Goal: Task Accomplishment & Management: Complete application form

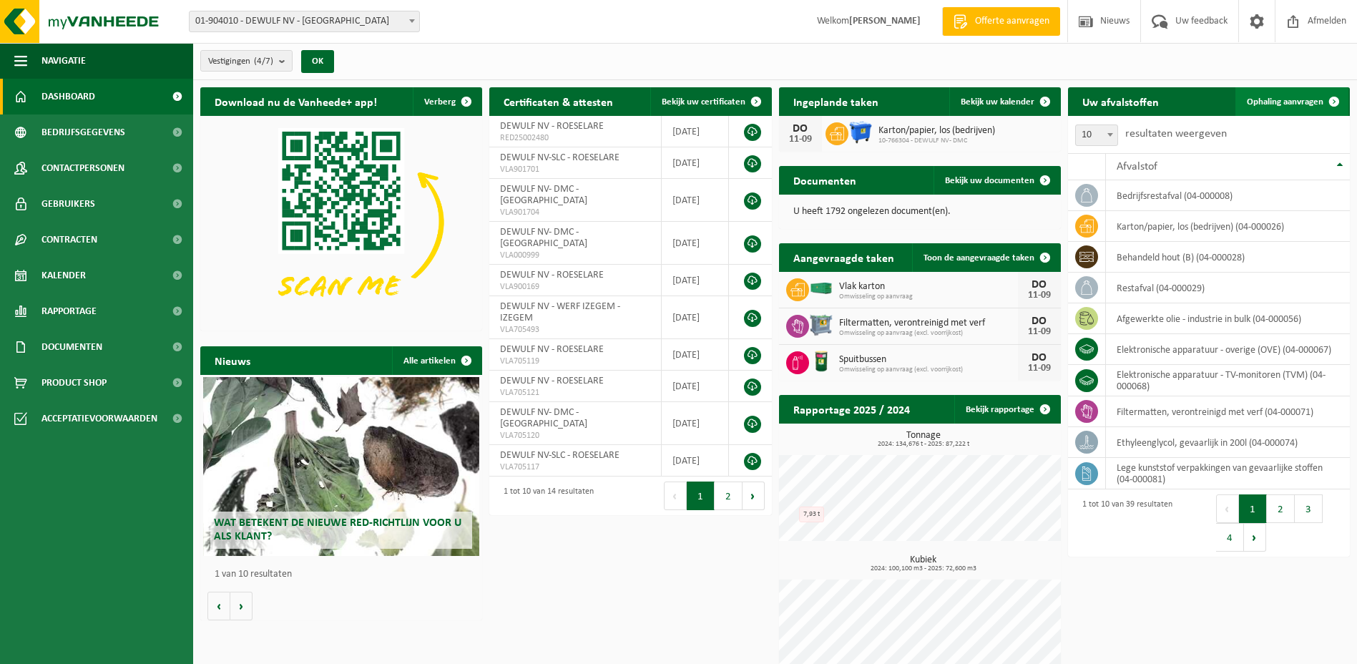
click at [1269, 95] on link "Ophaling aanvragen" at bounding box center [1292, 101] width 113 height 29
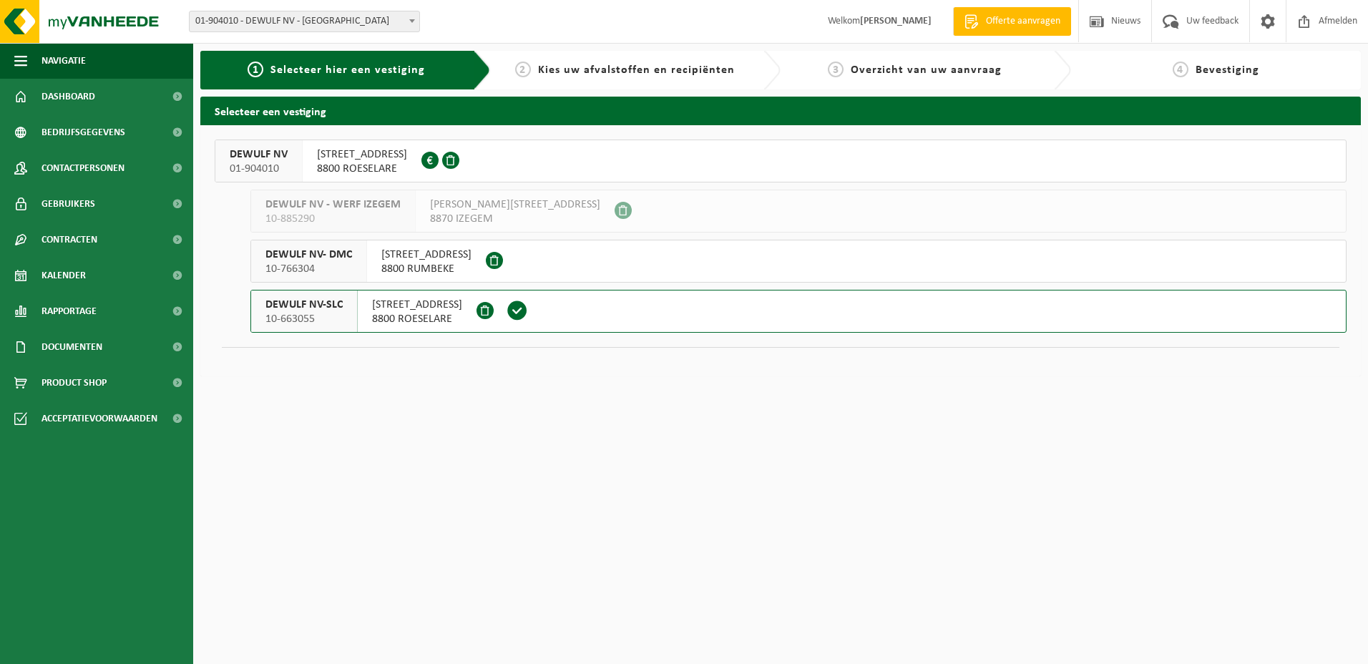
click at [394, 154] on span "MOORSEELSESTEENWEG 20" at bounding box center [362, 154] width 90 height 14
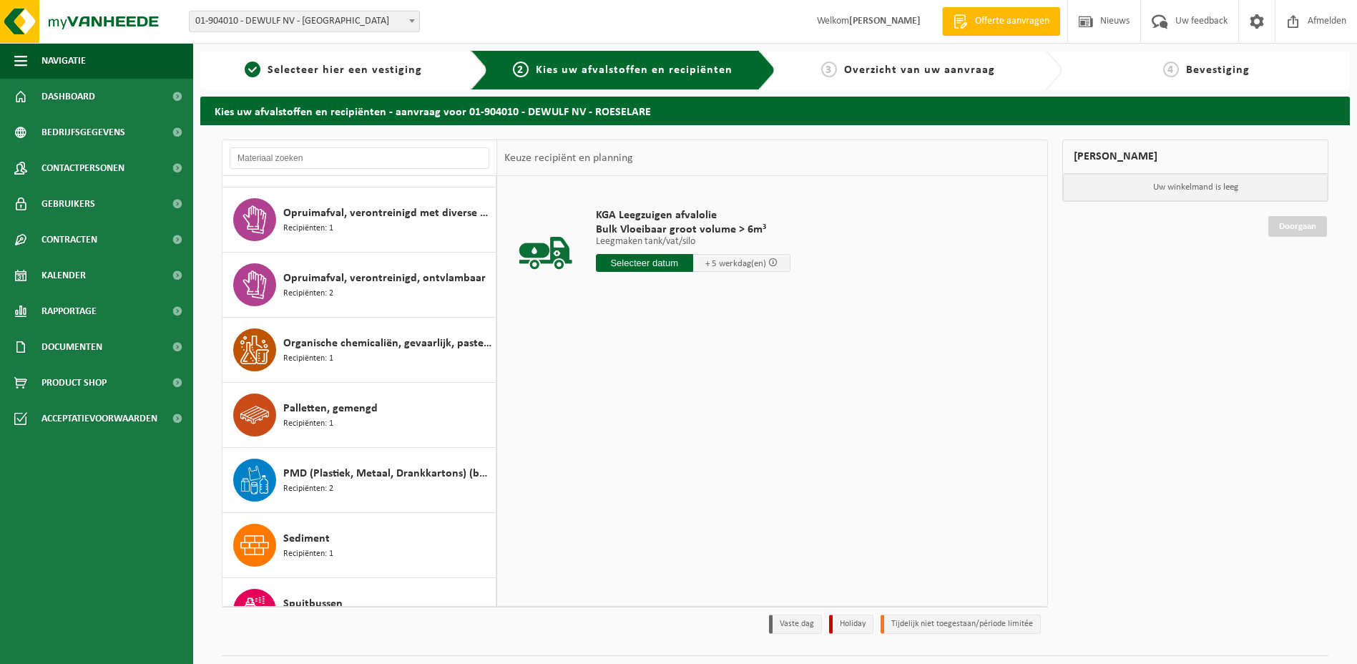
scroll to position [1503, 0]
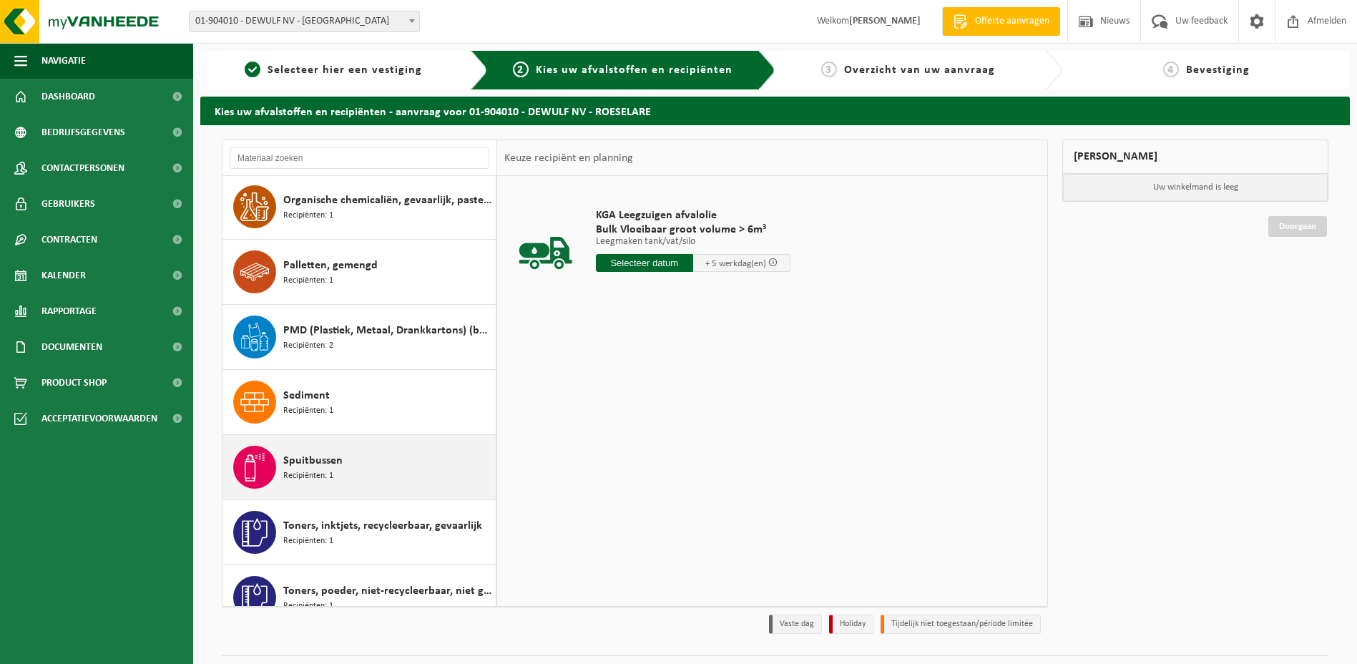
click at [323, 460] on span "Spuitbussen" at bounding box center [312, 460] width 59 height 17
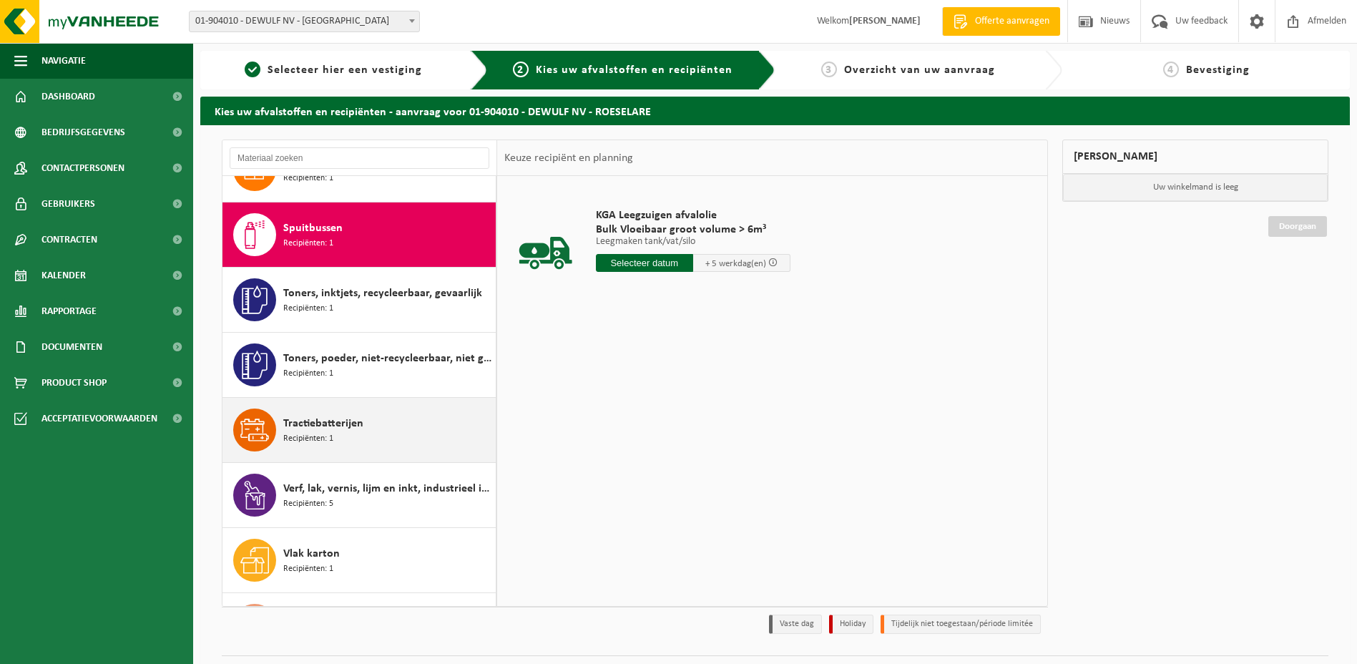
scroll to position [1760, 0]
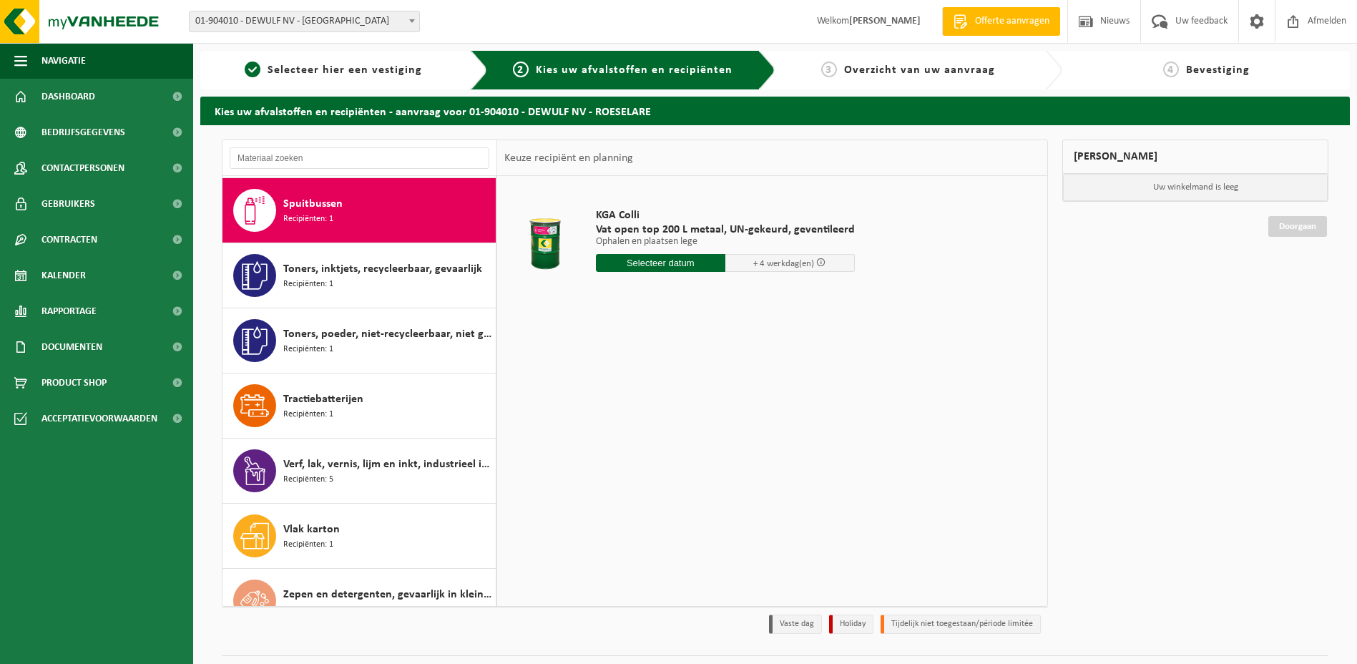
click at [649, 263] on input "text" at bounding box center [661, 263] width 130 height 18
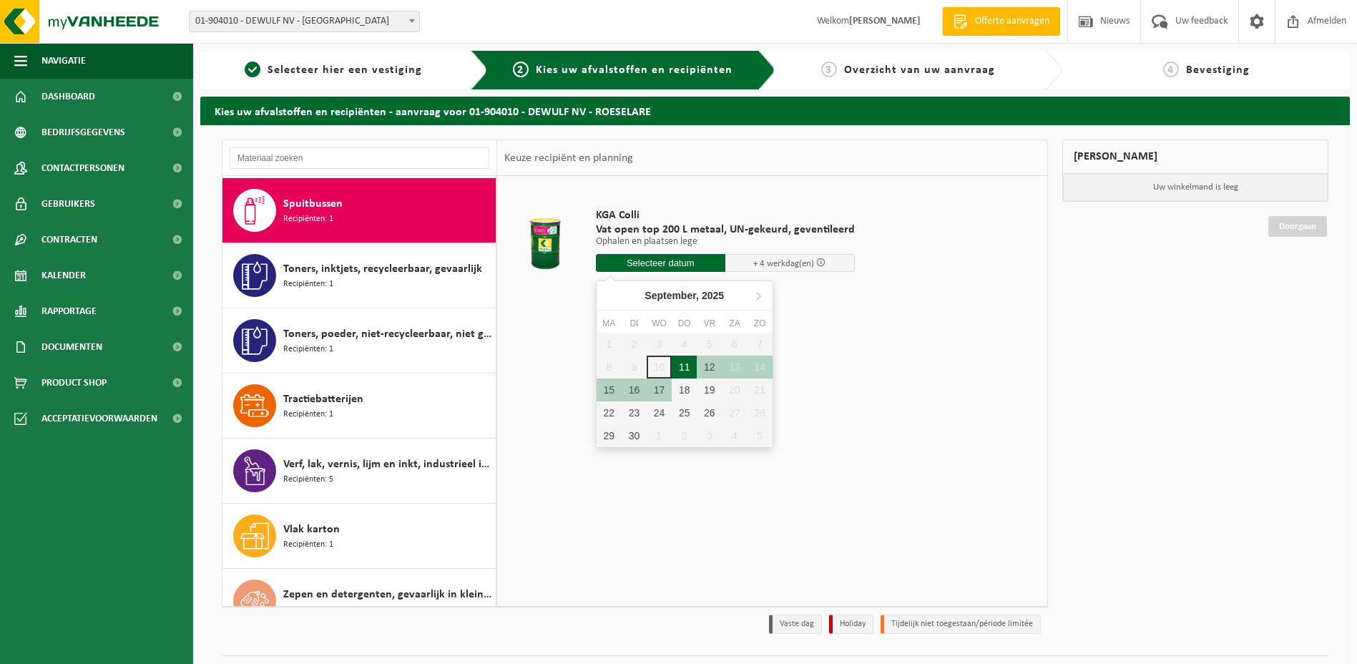
click at [683, 368] on div "11" at bounding box center [684, 367] width 25 height 23
type input "Van [DATE]"
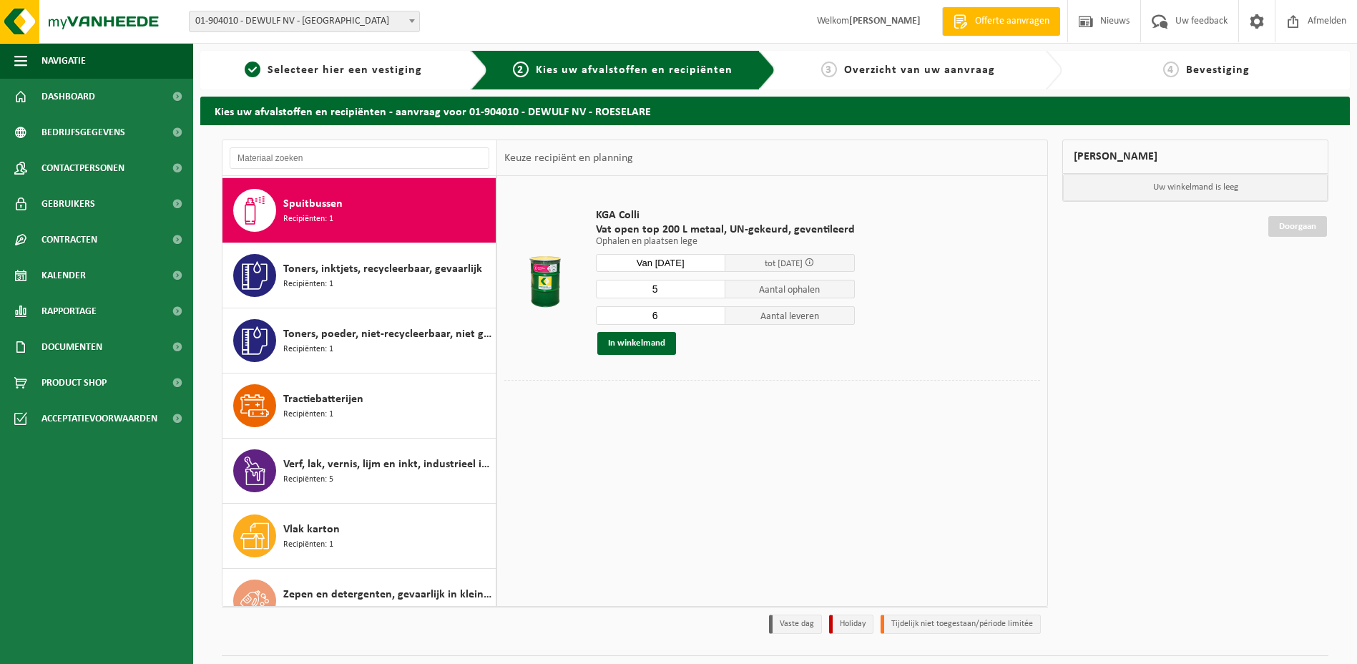
click at [710, 294] on input "5" at bounding box center [661, 289] width 130 height 19
click at [710, 294] on input "4" at bounding box center [661, 289] width 130 height 19
click at [710, 294] on input "3" at bounding box center [661, 289] width 130 height 19
click at [710, 294] on input "2" at bounding box center [661, 289] width 130 height 19
type input "1"
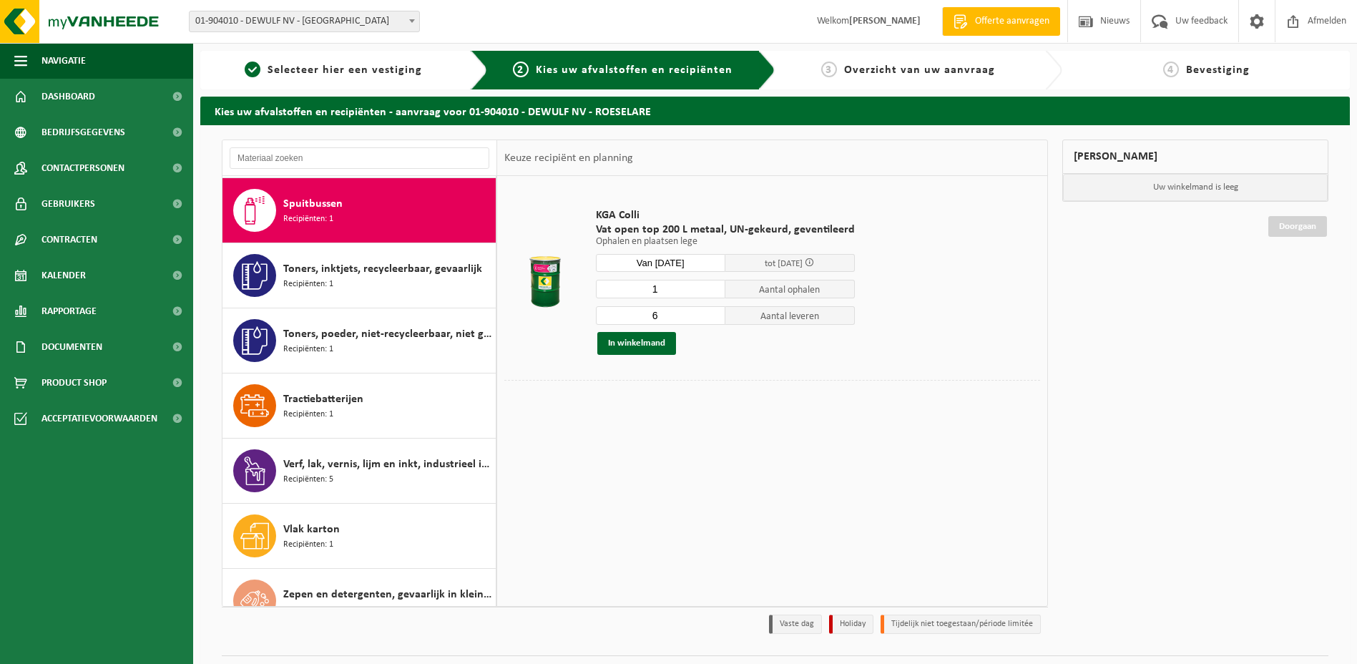
click at [712, 294] on input "1" at bounding box center [661, 289] width 130 height 19
click at [712, 317] on input "5" at bounding box center [661, 315] width 130 height 19
click at [712, 317] on input "4" at bounding box center [661, 315] width 130 height 19
type input "1"
click at [712, 317] on input "1" at bounding box center [661, 315] width 130 height 19
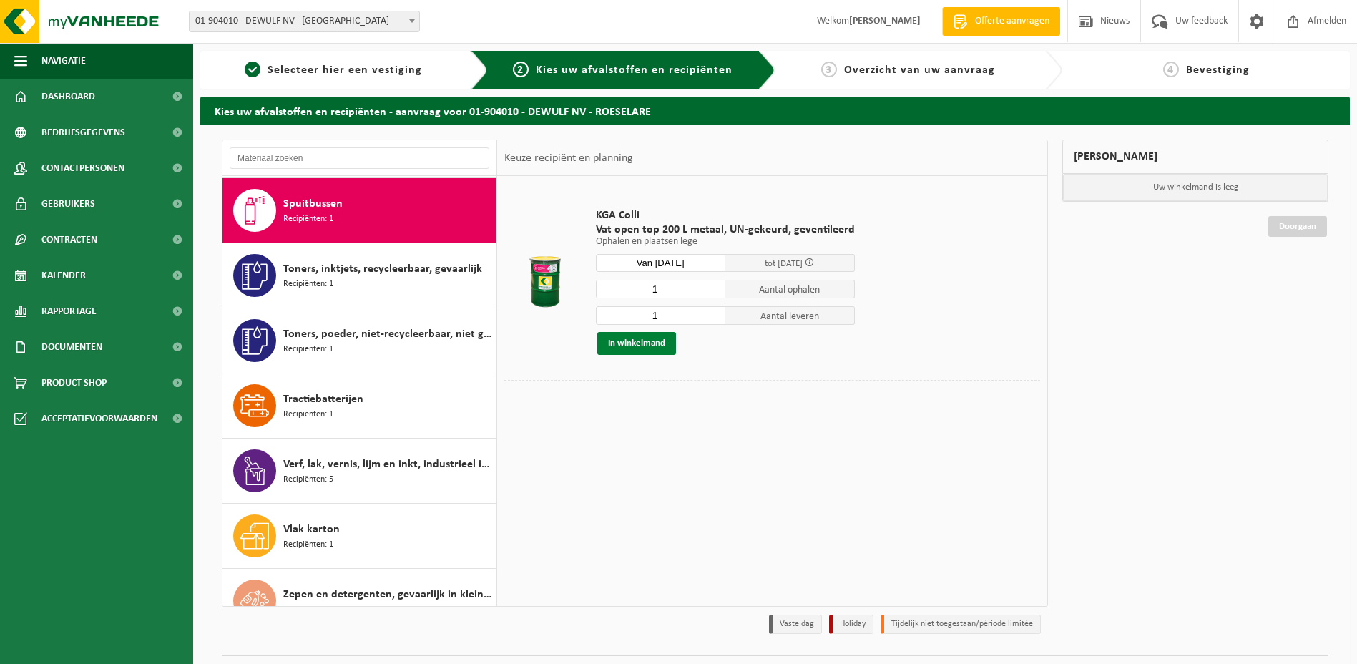
click at [648, 343] on button "In winkelmand" at bounding box center [636, 343] width 79 height 23
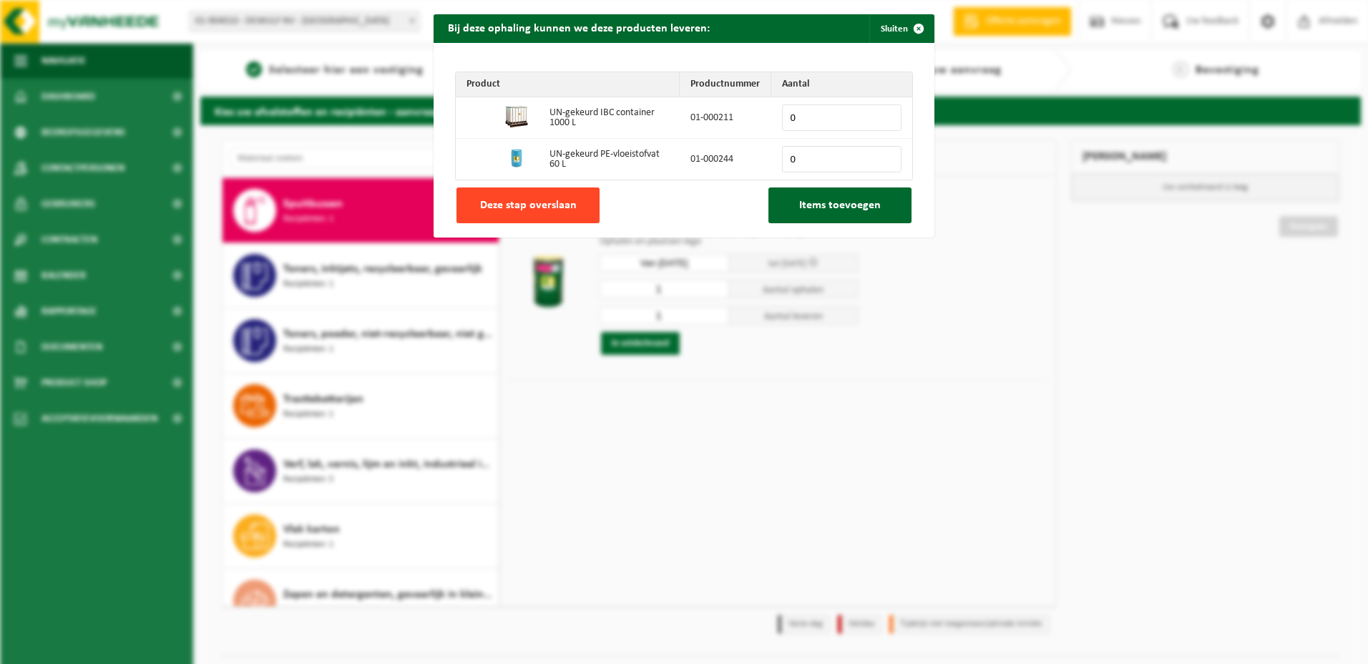
click at [548, 203] on span "Deze stap overslaan" at bounding box center [528, 205] width 97 height 11
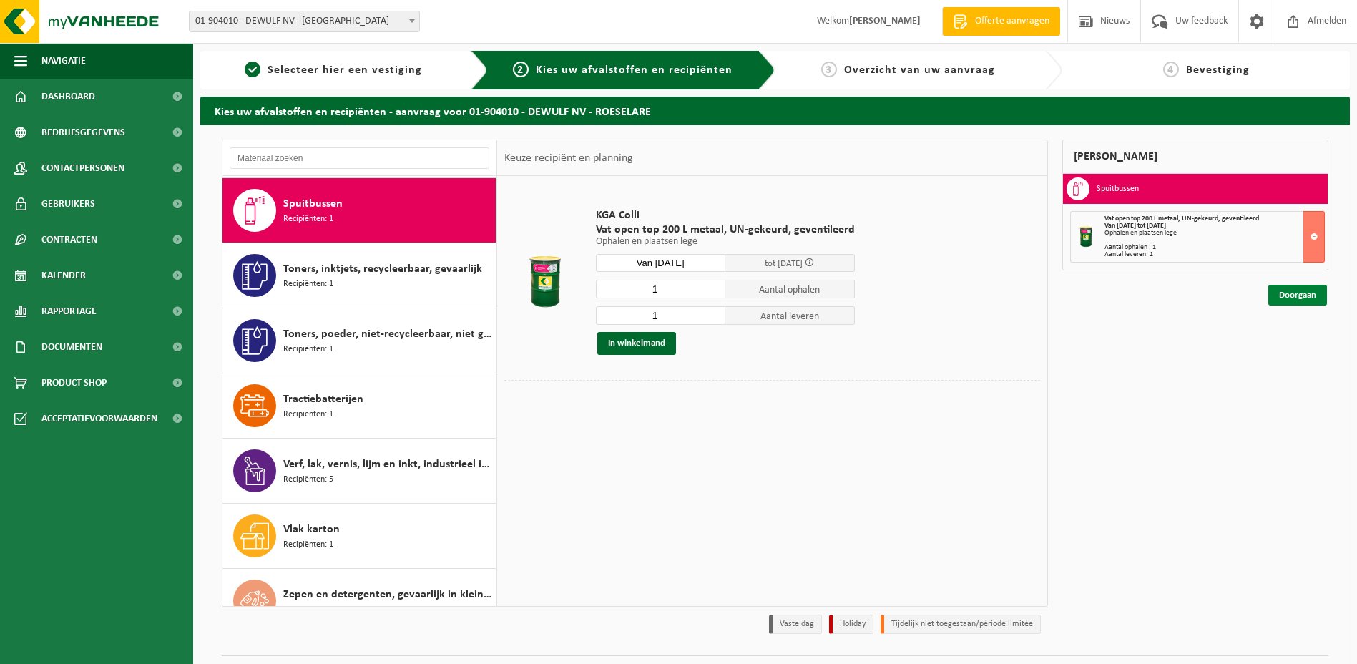
click at [1302, 292] on link "Doorgaan" at bounding box center [1298, 295] width 59 height 21
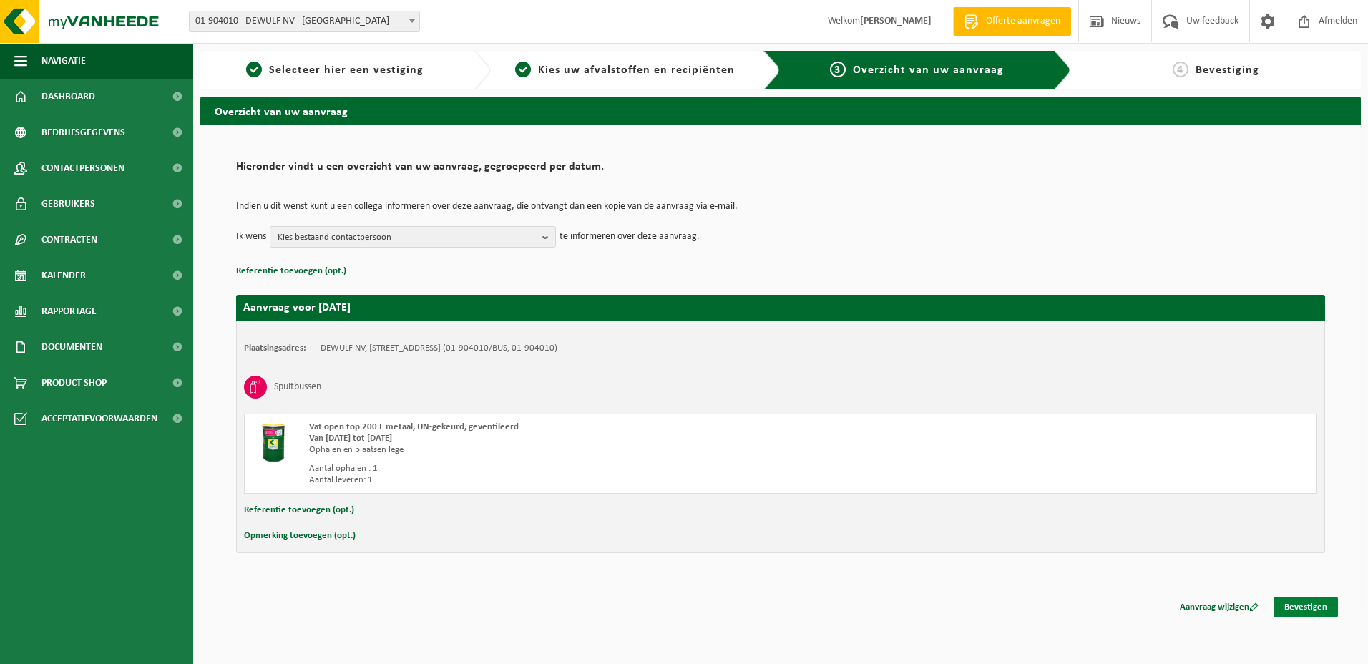
click at [1299, 602] on link "Bevestigen" at bounding box center [1306, 607] width 64 height 21
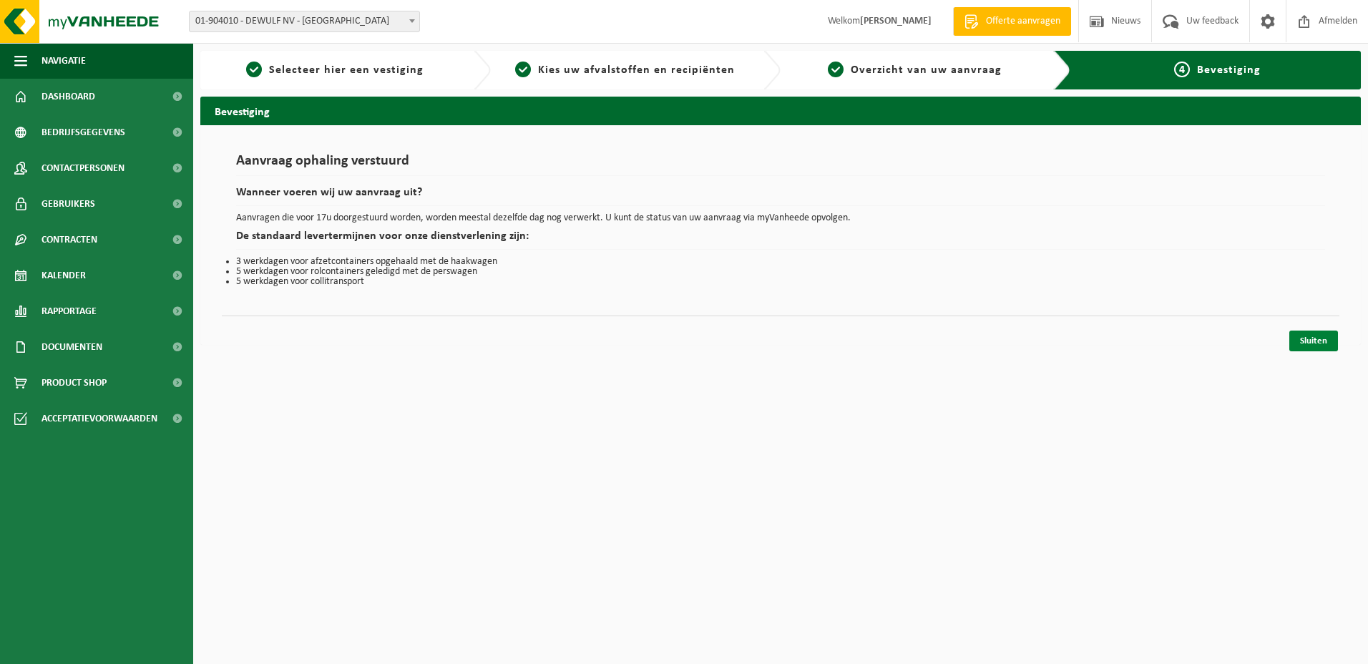
click at [1304, 343] on link "Sluiten" at bounding box center [1313, 341] width 49 height 21
